Goal: Find specific page/section: Find specific page/section

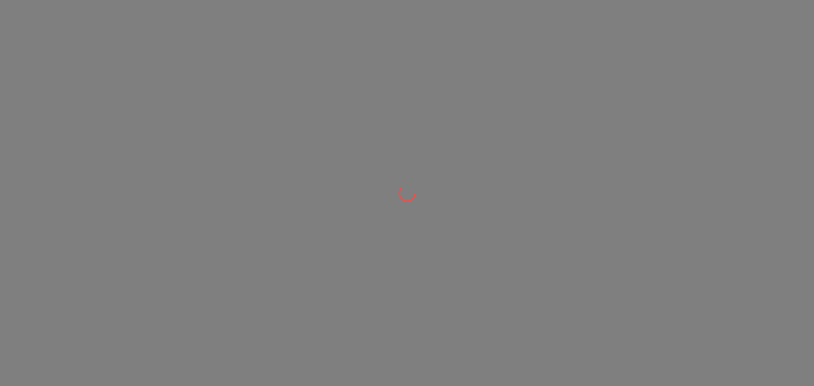
click at [40, 96] on div at bounding box center [407, 193] width 814 height 386
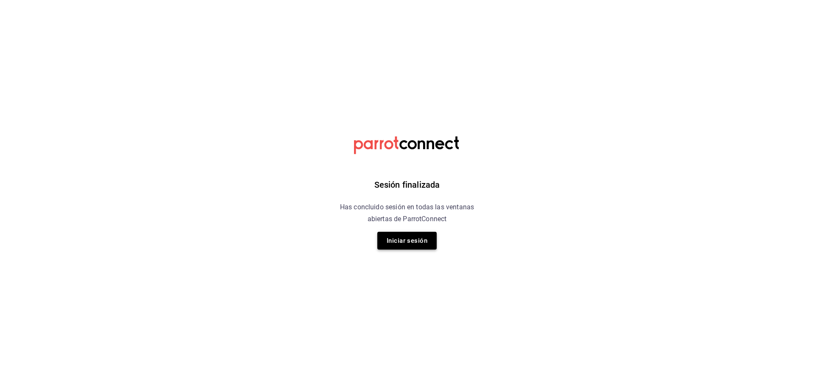
click at [431, 235] on button "Iniciar sesión" at bounding box center [406, 241] width 59 height 18
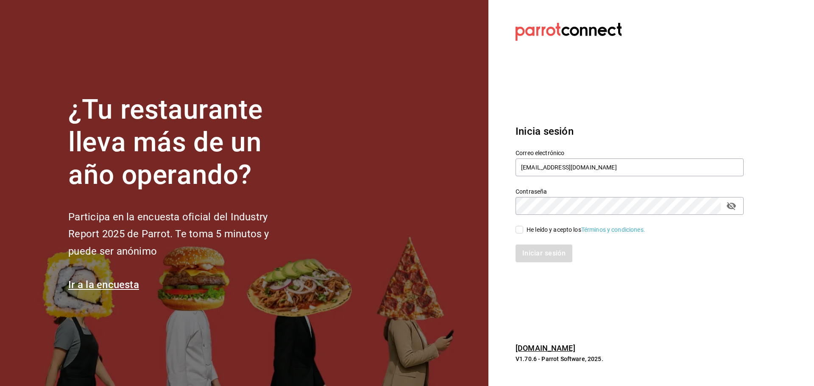
click at [524, 228] on span "He leído y acepto los Términos y condiciones." at bounding box center [584, 229] width 122 height 9
click at [523, 228] on input "He leído y acepto los Términos y condiciones." at bounding box center [519, 230] width 8 height 8
checkbox input "true"
click at [518, 258] on button "Iniciar sesión" at bounding box center [544, 254] width 58 height 18
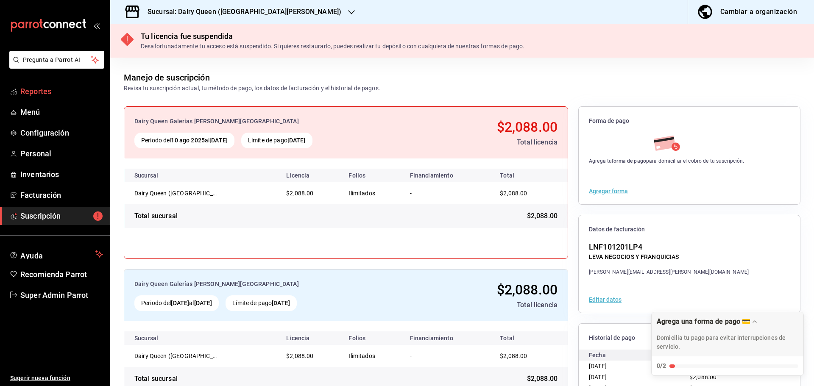
click at [31, 83] on link "Reportes" at bounding box center [55, 91] width 110 height 18
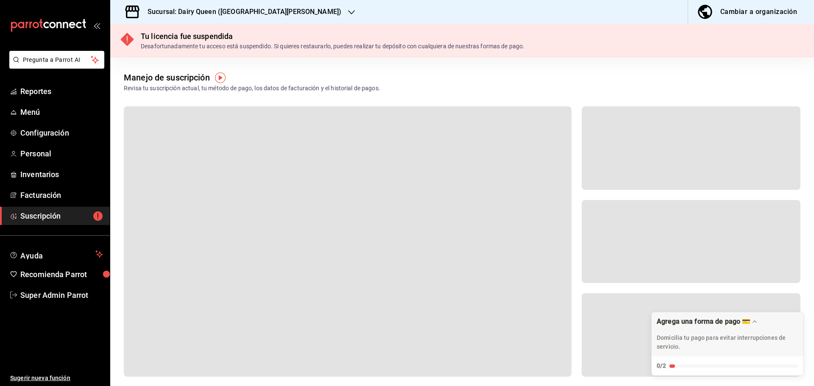
click at [30, 92] on span "Reportes" at bounding box center [61, 91] width 83 height 11
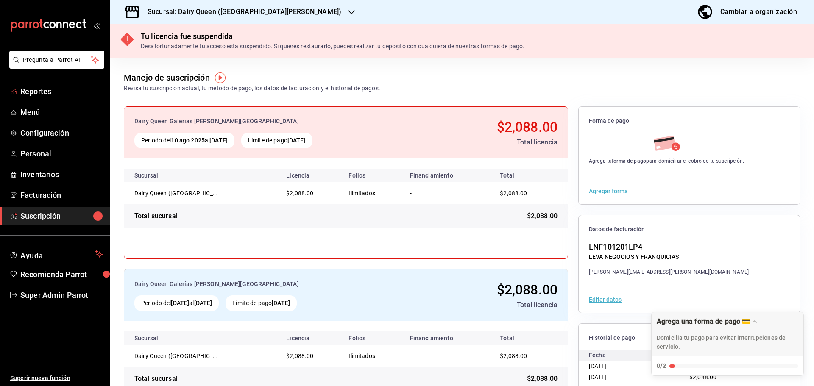
click at [30, 92] on span "Reportes" at bounding box center [61, 91] width 83 height 11
click at [37, 89] on span "Reportes" at bounding box center [61, 91] width 83 height 11
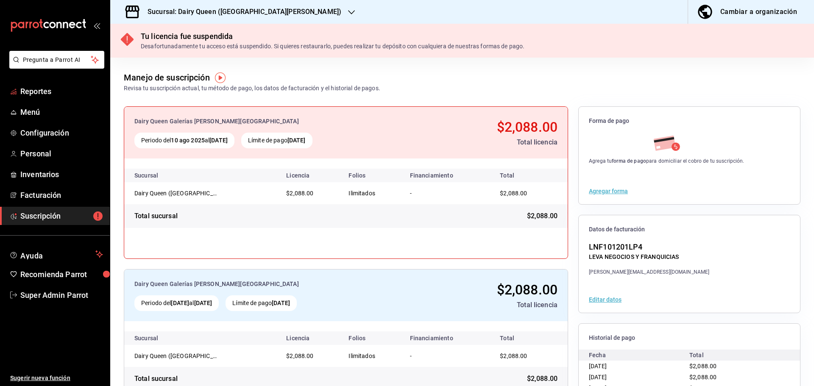
click at [37, 89] on span "Reportes" at bounding box center [61, 91] width 83 height 11
click at [39, 90] on span "Reportes" at bounding box center [61, 91] width 83 height 11
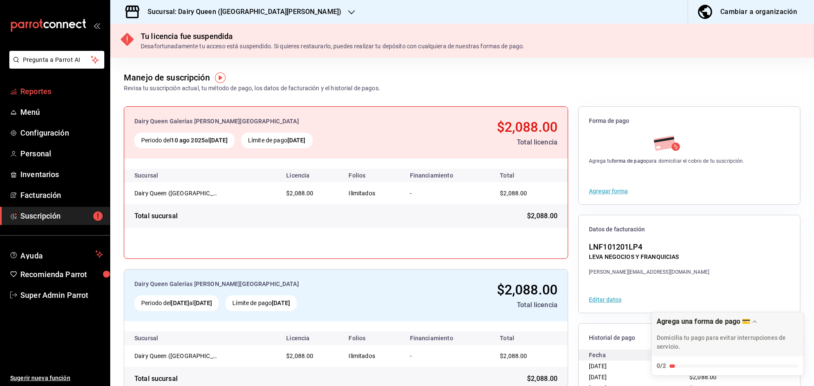
click at [34, 96] on span "Reportes" at bounding box center [61, 91] width 83 height 11
